Goal: Navigation & Orientation: Find specific page/section

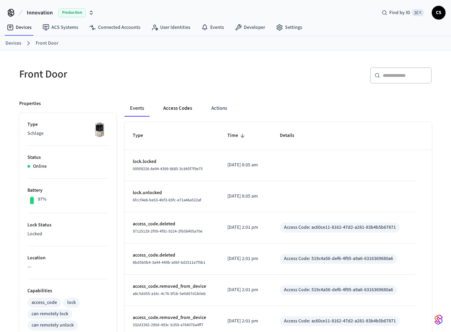
click at [169, 107] on button "Access Codes" at bounding box center [178, 108] width 40 height 16
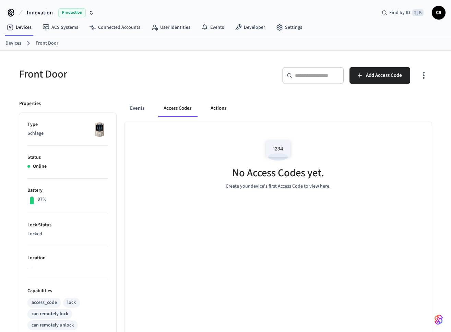
click at [231, 112] on button "Actions" at bounding box center [218, 108] width 27 height 16
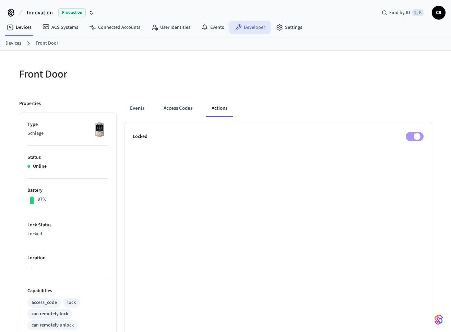
click at [247, 26] on link "Developer" at bounding box center [249, 27] width 41 height 12
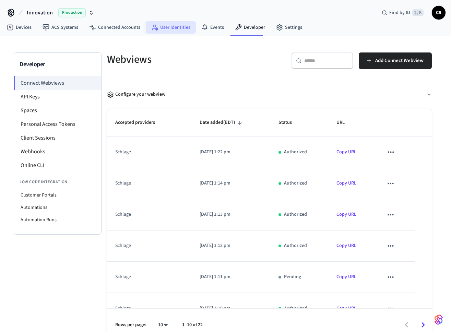
click at [177, 27] on link "User Identities" at bounding box center [171, 27] width 50 height 12
